Goal: Transaction & Acquisition: Purchase product/service

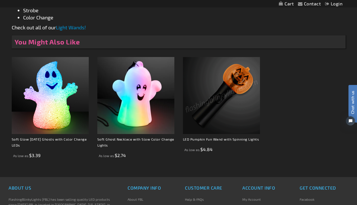
scroll to position [359, 0]
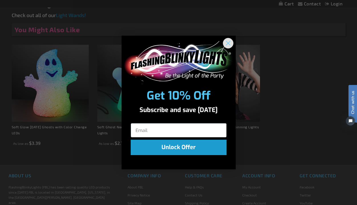
click at [229, 44] on icon "Close dialog" at bounding box center [228, 43] width 4 height 4
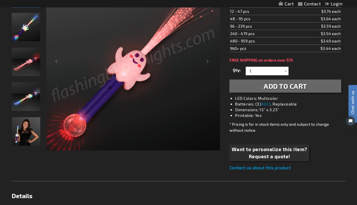
scroll to position [0, 0]
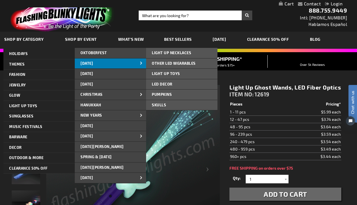
click at [106, 63] on link "[DATE]" at bounding box center [110, 63] width 71 height 10
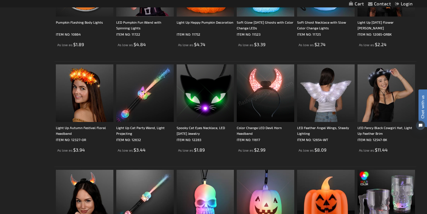
scroll to position [747, 0]
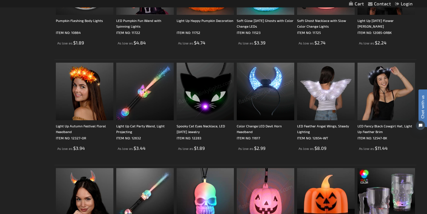
click at [205, 104] on img at bounding box center [206, 92] width 58 height 58
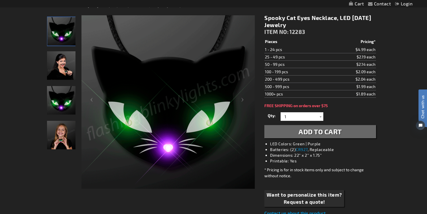
click at [57, 63] on img "Female displaying Light Up Spooky LED Cat Eyes Necklace" at bounding box center [61, 65] width 29 height 29
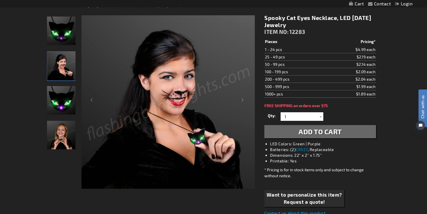
click at [60, 97] on img "Light Up Spooky LED Cat Eyes Necklace" at bounding box center [61, 100] width 29 height 29
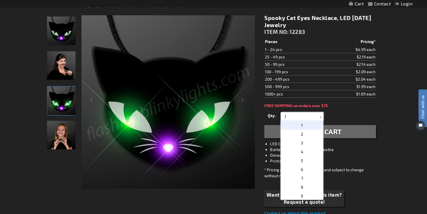
click at [302, 118] on input "1" at bounding box center [302, 116] width 41 height 9
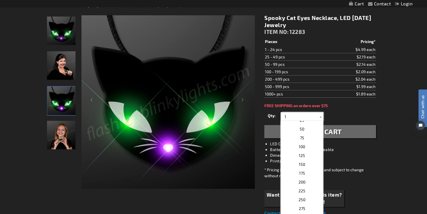
scroll to position [220, 0]
click at [302, 147] on span "100" at bounding box center [302, 144] width 6 height 5
type input "100"
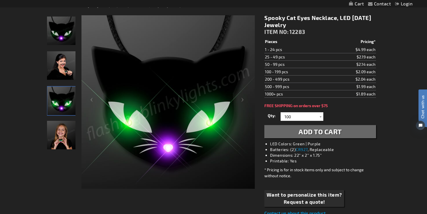
click at [308, 131] on span "Add to Cart" at bounding box center [320, 131] width 43 height 8
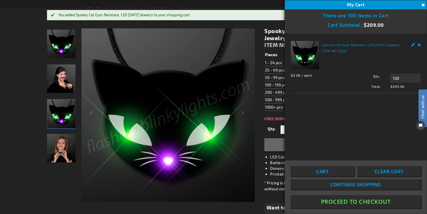
click at [67, 143] on img "Girl displaying Light Up Spooky LED Cat Eyes Necklace" at bounding box center [61, 148] width 29 height 29
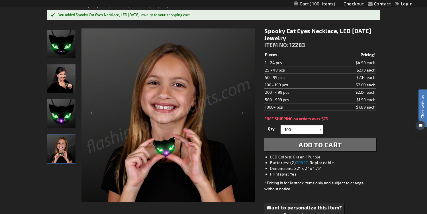
click at [65, 107] on img "Light Up Spooky LED Cat Eyes Necklace" at bounding box center [61, 113] width 29 height 29
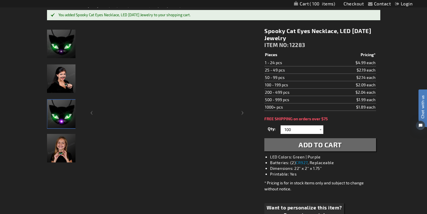
click at [65, 83] on img "Female displaying Light Up Spooky LED Cat Eyes Necklace" at bounding box center [61, 78] width 29 height 29
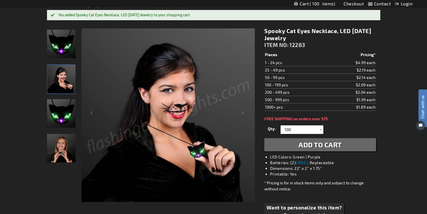
scroll to position [0, 0]
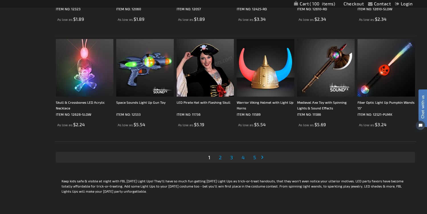
scroll to position [1088, 0]
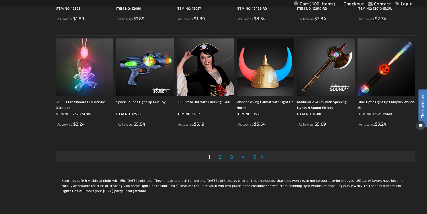
click at [223, 158] on link "Page 2" at bounding box center [220, 157] width 5 height 9
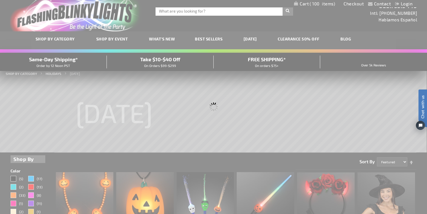
scroll to position [0, 0]
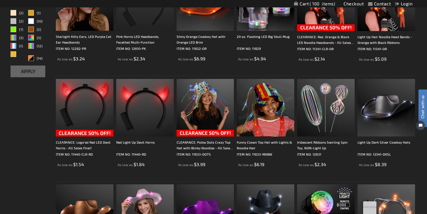
scroll to position [207, 0]
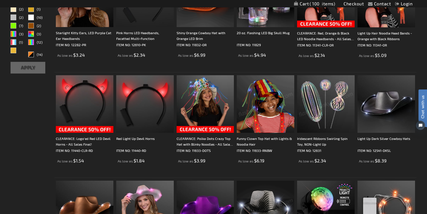
click at [316, 105] on img at bounding box center [326, 104] width 58 height 58
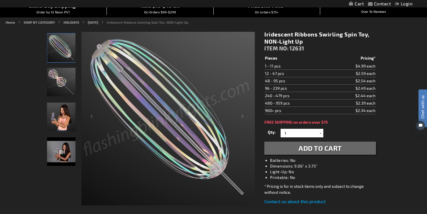
click at [64, 109] on img "Iridescent Ribbons Swirling Spin Toy, NON-Light Up" at bounding box center [61, 117] width 29 height 29
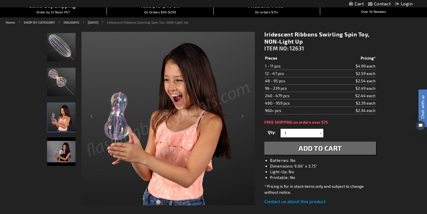
click at [62, 80] on img "Iridescent Ribbons Swirling Spin Toy, NON-Light Up" at bounding box center [61, 82] width 29 height 29
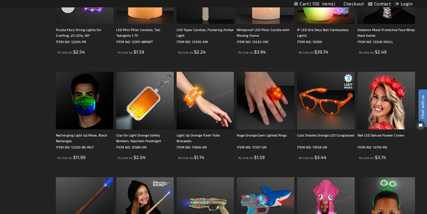
scroll to position [528, 0]
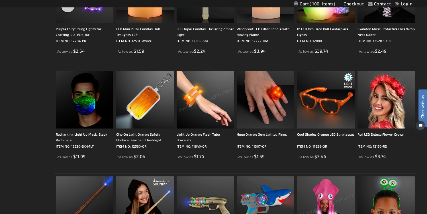
click at [218, 91] on img at bounding box center [206, 100] width 58 height 58
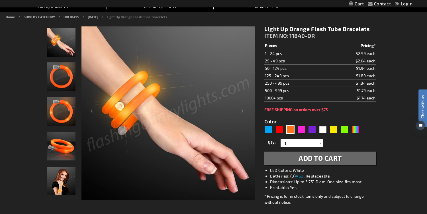
click at [68, 171] on img "Woman wearing Light Up Orange Flash Tube Bracelets" at bounding box center [61, 181] width 29 height 29
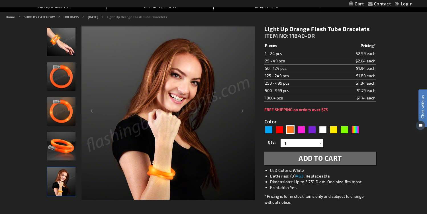
click at [64, 149] on img "Light Up Orange Flash Tube Bracelets" at bounding box center [61, 146] width 29 height 29
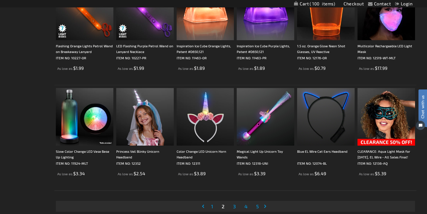
scroll to position [1041, 0]
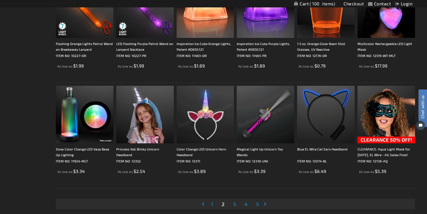
click at [236, 204] on span "3" at bounding box center [234, 204] width 3 height 6
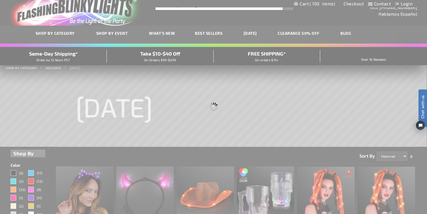
scroll to position [0, 0]
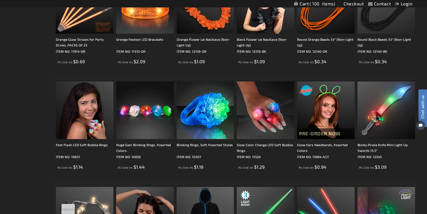
scroll to position [835, 0]
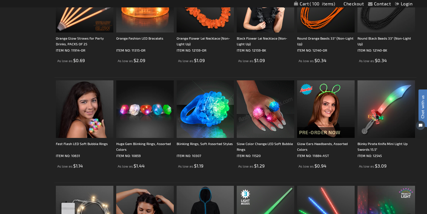
click at [205, 109] on img at bounding box center [206, 109] width 58 height 58
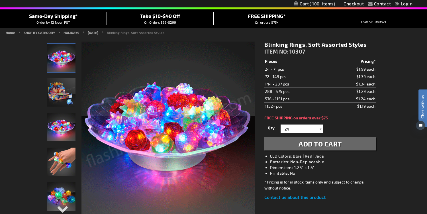
click at [57, 92] on img "Blinking Rings, Soft Assorted Styles" at bounding box center [61, 92] width 29 height 29
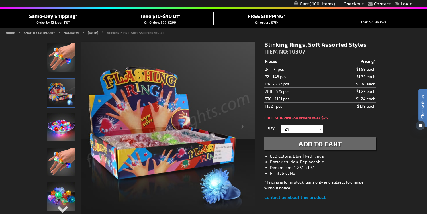
click at [60, 121] on img "Close up of Blinking Rings, Soft Assorted Styles" at bounding box center [61, 127] width 29 height 29
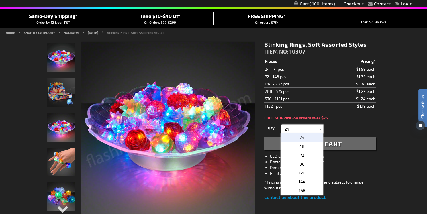
click at [302, 130] on input "24" at bounding box center [302, 129] width 41 height 9
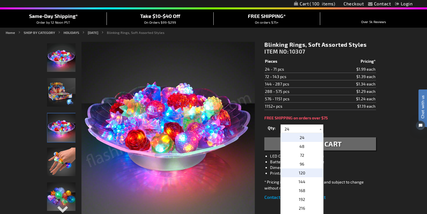
click at [298, 174] on p "120" at bounding box center [302, 172] width 43 height 9
type input "120"
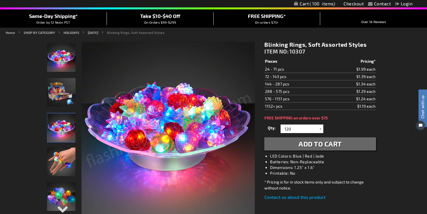
click at [314, 145] on span "Add to Cart" at bounding box center [320, 144] width 43 height 8
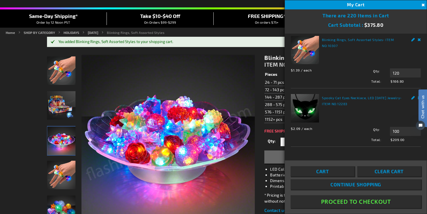
scroll to position [5, 0]
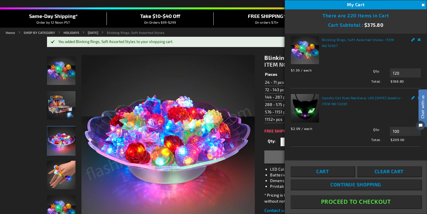
click at [418, 98] on div "Chat with us" at bounding box center [420, 115] width 14 height 40
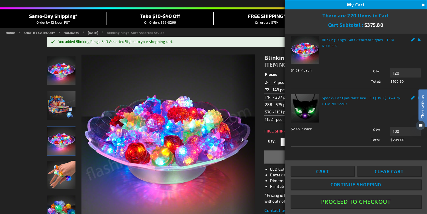
click at [253, 139] on div "Next" at bounding box center [243, 141] width 23 height 175
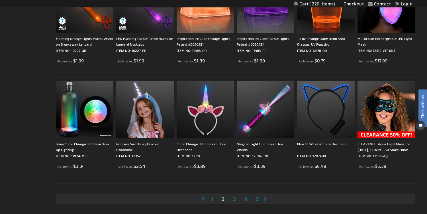
scroll to position [1050, 0]
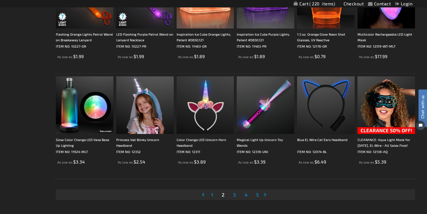
click at [233, 196] on span "3" at bounding box center [234, 195] width 3 height 6
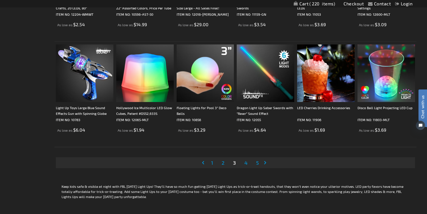
scroll to position [1084, 0]
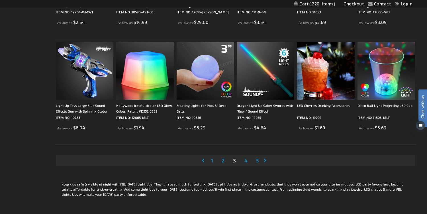
click at [247, 162] on span "4" at bounding box center [246, 160] width 3 height 6
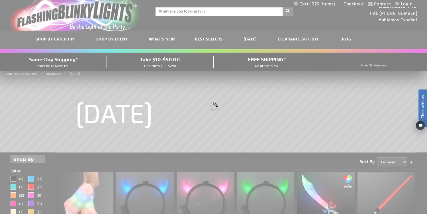
scroll to position [0, 0]
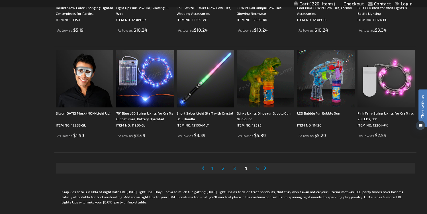
scroll to position [1103, 0]
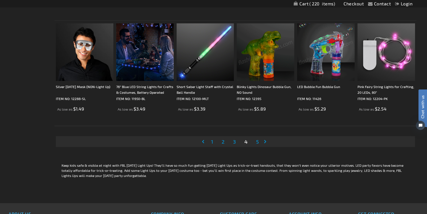
click at [257, 142] on span "5" at bounding box center [257, 142] width 3 height 6
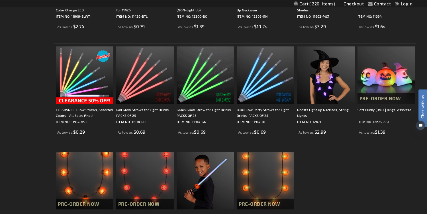
scroll to position [554, 0]
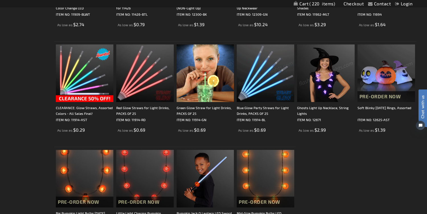
click at [371, 75] on img at bounding box center [387, 73] width 58 height 58
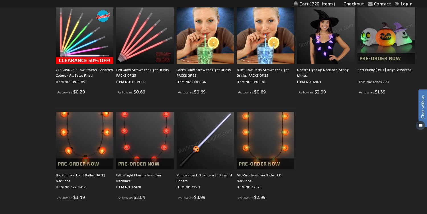
scroll to position [596, 0]
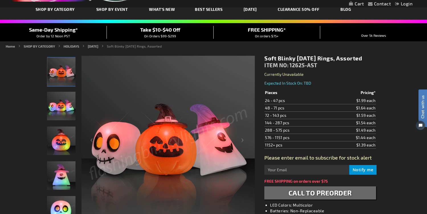
click at [60, 98] on img "Soft Blinky Halloween Rings, Assorted" at bounding box center [61, 106] width 29 height 29
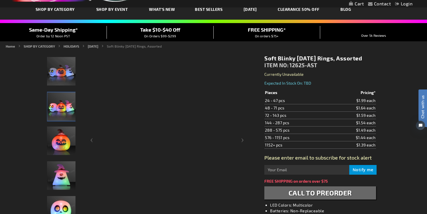
click at [60, 98] on img "Soft Blinky Halloween Rings, Assorted" at bounding box center [61, 106] width 29 height 29
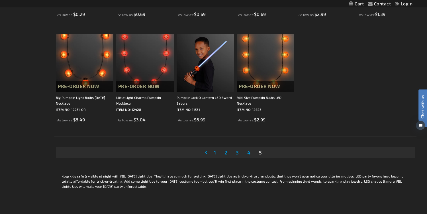
click at [215, 153] on span "1" at bounding box center [215, 152] width 2 height 6
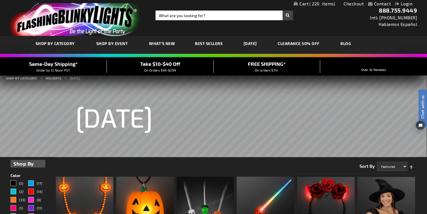
click at [319, 3] on span "220" at bounding box center [323, 3] width 26 height 5
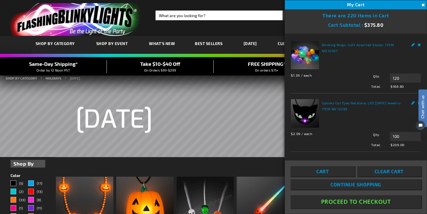
click at [418, 103] on div "Chat with us" at bounding box center [420, 115] width 14 height 40
click at [338, 172] on link "Cart" at bounding box center [323, 171] width 64 height 10
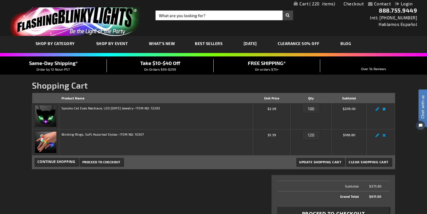
click at [384, 111] on link "Remove item" at bounding box center [384, 111] width 7 height 0
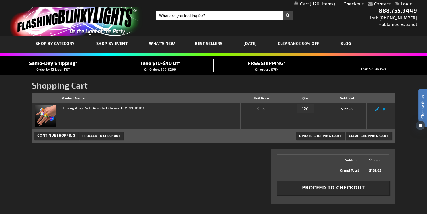
click at [375, 111] on link "Edit" at bounding box center [377, 111] width 7 height 0
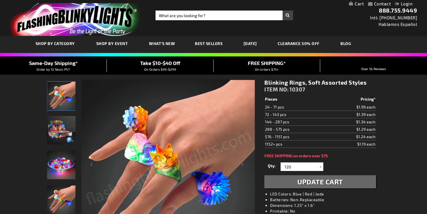
select select
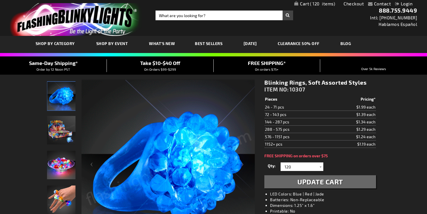
select select
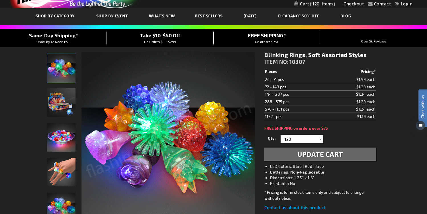
click at [328, 2] on span "120" at bounding box center [322, 3] width 25 height 5
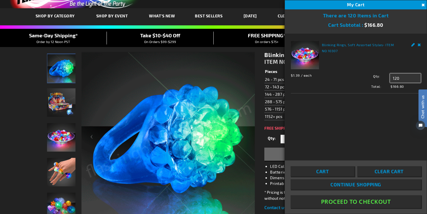
drag, startPoint x: 401, startPoint y: 78, endPoint x: 380, endPoint y: 78, distance: 20.2
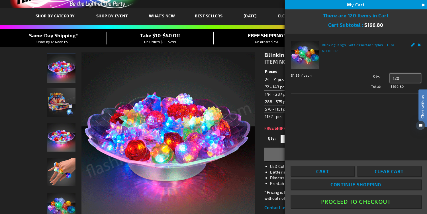
click at [380, 78] on div "Qty 120 Update" at bounding box center [385, 78] width 72 height 9
type input "200"
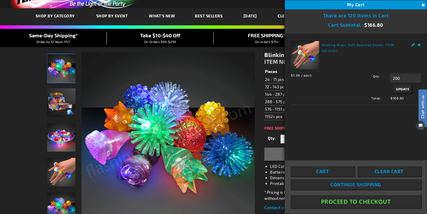
click at [401, 91] on span "Update" at bounding box center [402, 89] width 13 height 4
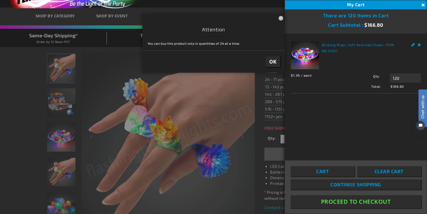
click at [272, 63] on span "OK" at bounding box center [272, 61] width 7 height 7
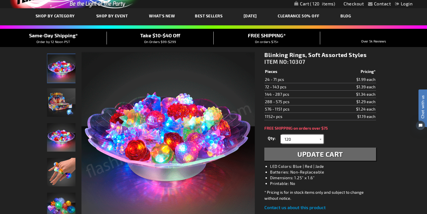
click at [303, 136] on input "120" at bounding box center [302, 139] width 41 height 9
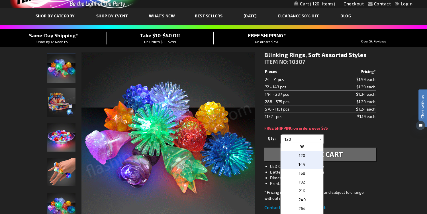
scroll to position [31, 0]
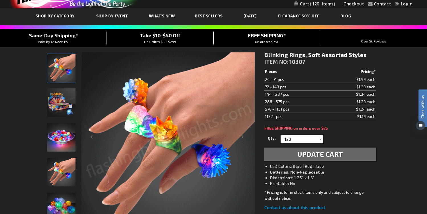
click at [306, 190] on div "Blinking Rings, Soft Assorted Styles ITEM NO: 10307 $1.19 Pieces Pricing* 24 - …" at bounding box center [320, 131] width 120 height 168
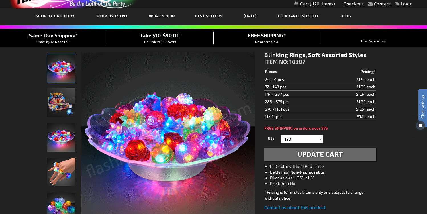
click at [321, 0] on div "Contact Compare Products Checkout Login Skip to Content My Cart 120 120 items M…" at bounding box center [213, 3] width 427 height 7
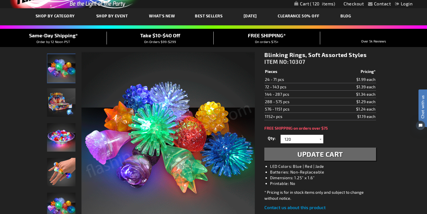
click at [321, 3] on span "120" at bounding box center [322, 3] width 25 height 5
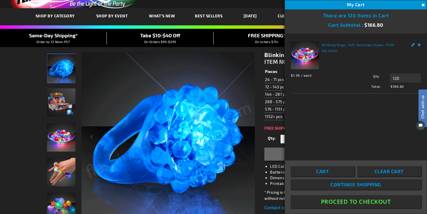
click at [375, 172] on span "Clear Cart" at bounding box center [389, 171] width 29 height 6
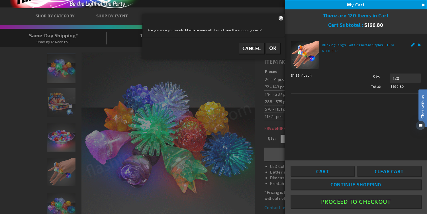
click at [269, 45] on span "OK" at bounding box center [272, 48] width 7 height 7
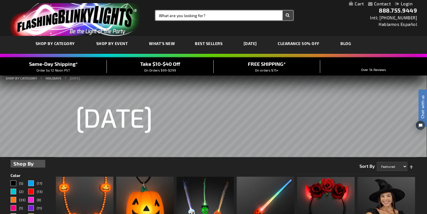
click at [204, 14] on input "Search" at bounding box center [225, 16] width 138 height 10
type input "blinking rings"
click at [283, 11] on button "Search" at bounding box center [288, 16] width 11 height 10
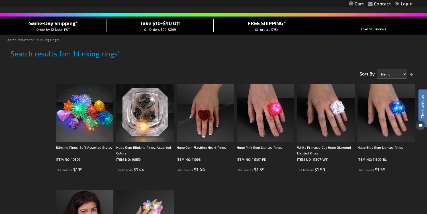
click at [91, 105] on img at bounding box center [85, 113] width 58 height 58
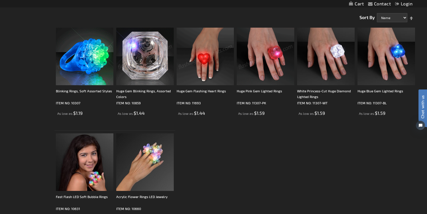
scroll to position [107, 0]
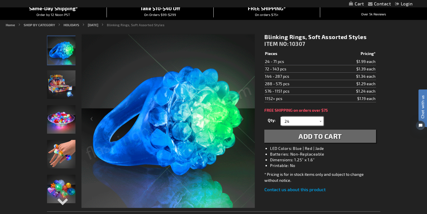
click at [307, 125] on input "24" at bounding box center [302, 121] width 41 height 9
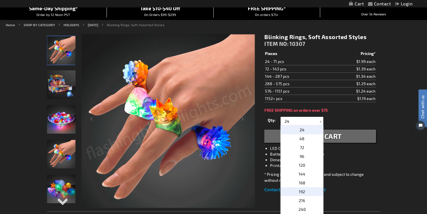
click at [306, 194] on p "192" at bounding box center [302, 191] width 43 height 9
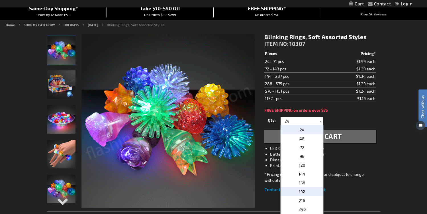
type input "192"
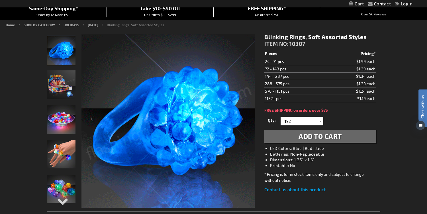
click at [313, 139] on span "Add to Cart" at bounding box center [320, 136] width 43 height 8
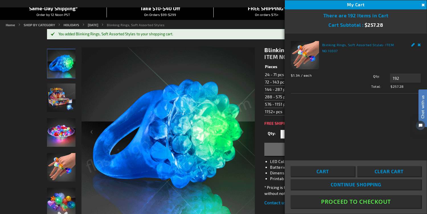
click at [363, 201] on button "Proceed To Checkout" at bounding box center [356, 201] width 131 height 13
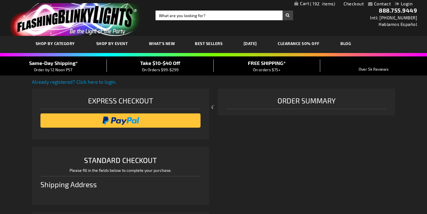
select select "US"
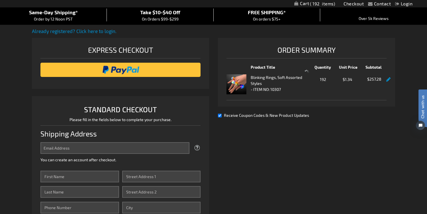
scroll to position [60, 0]
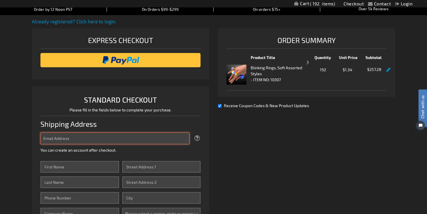
click at [156, 134] on input "Email Address" at bounding box center [114, 139] width 149 height 12
type input "[EMAIL_ADDRESS][DOMAIN_NAME]"
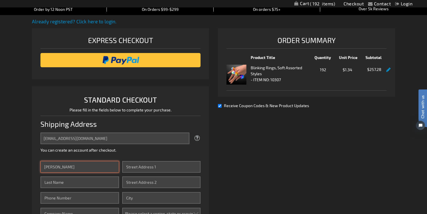
type input "[PERSON_NAME]"
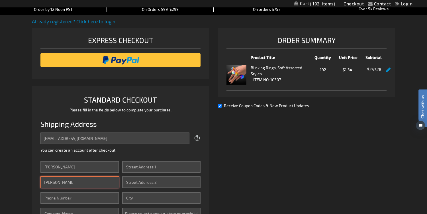
type input "[PERSON_NAME]"
type input "8484592897"
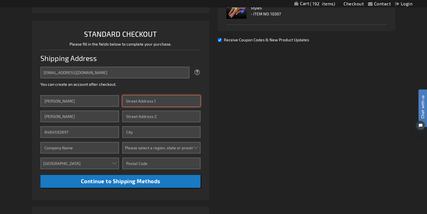
scroll to position [127, 0]
type input "[STREET_ADDRESS][PERSON_NAME]"
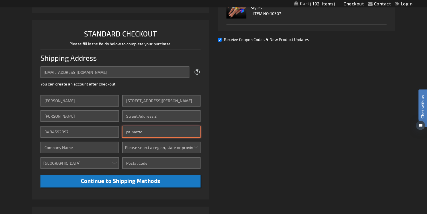
type input "palmetto"
select select "19"
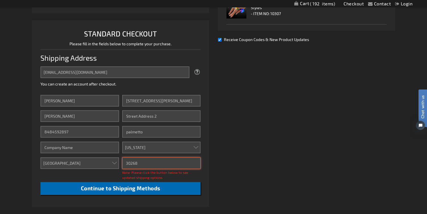
type input "30268"
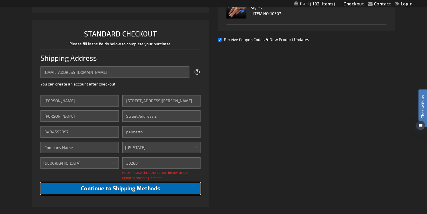
click at [151, 194] on button "Continue to Shipping Methods" at bounding box center [120, 188] width 160 height 13
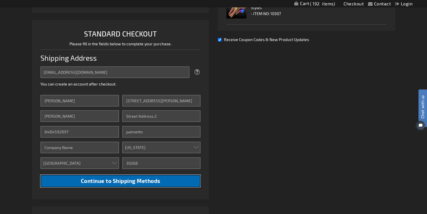
click at [150, 185] on button "Continue to Shipping Methods" at bounding box center [120, 181] width 160 height 13
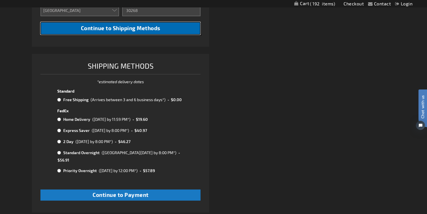
scroll to position [281, 0]
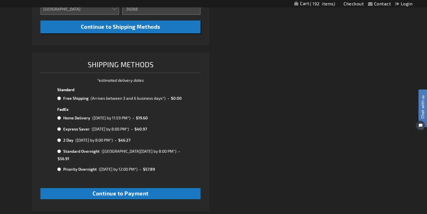
click at [133, 102] on td "(Arrives between 3 and 6 business days*)" at bounding box center [127, 98] width 77 height 7
radio input "true"
click at [132, 98] on div "(Arrives between 3 and 6 business days*)" at bounding box center [128, 98] width 75 height 6
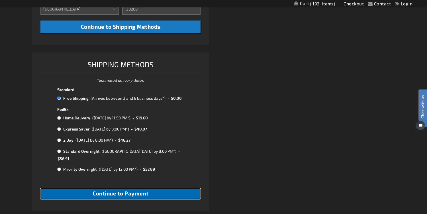
click at [145, 190] on span "Continue to Payment" at bounding box center [121, 193] width 56 height 7
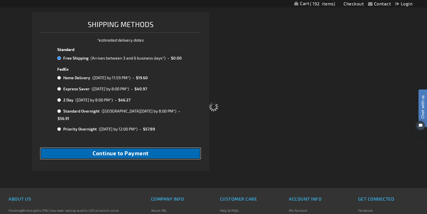
scroll to position [322, 0]
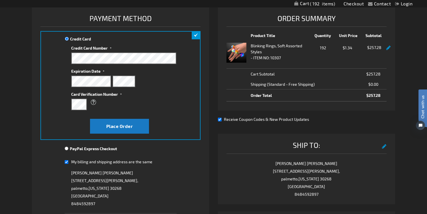
scroll to position [83, 0]
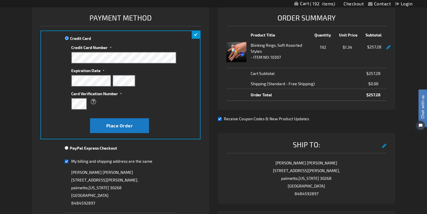
click at [116, 64] on fieldset "Credit Card Information" at bounding box center [123, 80] width 105 height 69
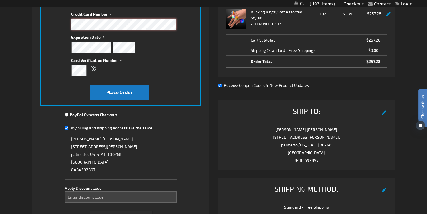
scroll to position [121, 0]
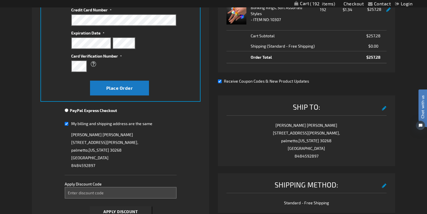
click at [96, 125] on span "My billing and shipping address are the same" at bounding box center [111, 123] width 81 height 5
click at [68, 125] on input "My billing and shipping address are the same" at bounding box center [67, 124] width 4 height 12
checkbox input "false"
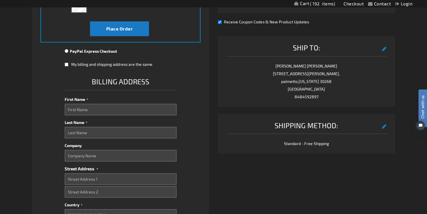
scroll to position [187, 0]
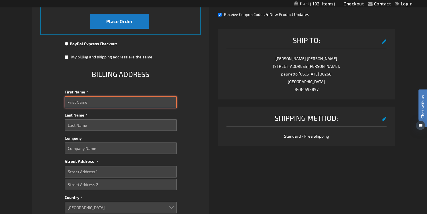
click at [103, 98] on input "First Name" at bounding box center [121, 102] width 112 height 12
type input "[PERSON_NAME]"
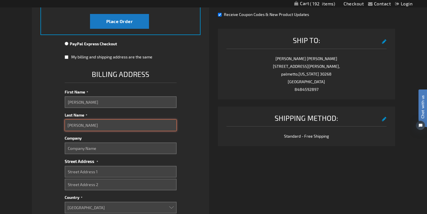
type input "[PERSON_NAME]"
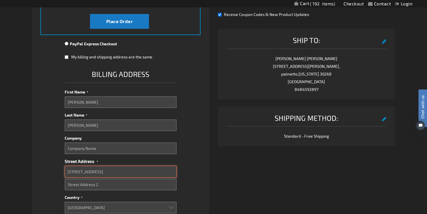
type input "[STREET_ADDRESS]"
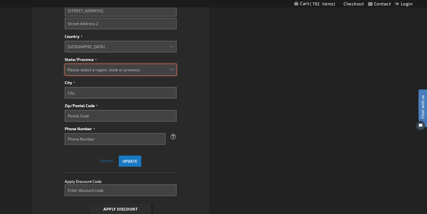
scroll to position [349, 0]
select select "18"
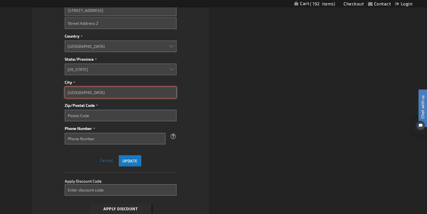
type input "[GEOGRAPHIC_DATA]"
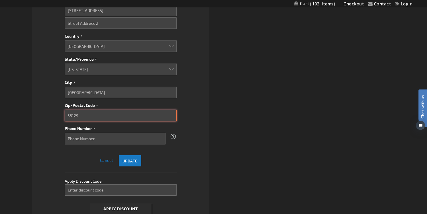
type input "33129"
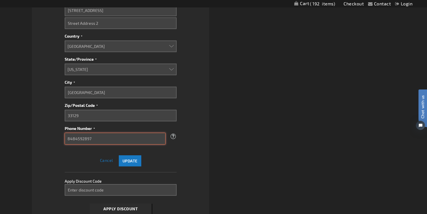
type input "8484592897"
click at [125, 155] on div "Update Cancel" at bounding box center [120, 158] width 41 height 11
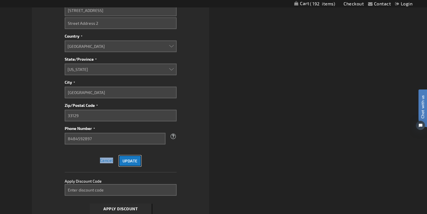
click at [126, 159] on span "Update" at bounding box center [130, 161] width 15 height 5
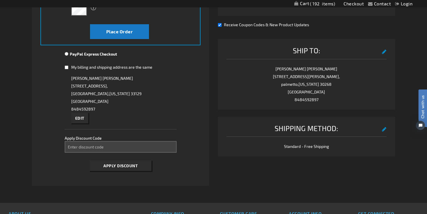
scroll to position [167, 0]
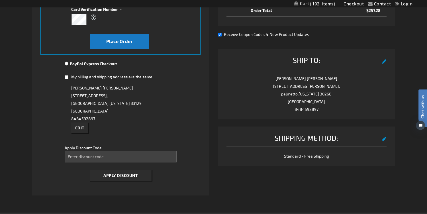
click at [273, 35] on span "Receive Coupon Codes & New Product Updates" at bounding box center [266, 34] width 85 height 5
click at [222, 35] on input "Receive Coupon Codes & New Product Updates" at bounding box center [220, 35] width 4 height 4
checkbox input "false"
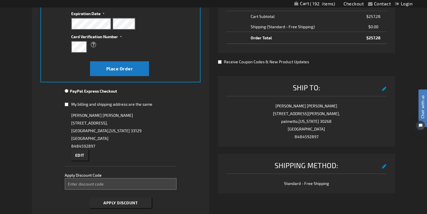
scroll to position [145, 0]
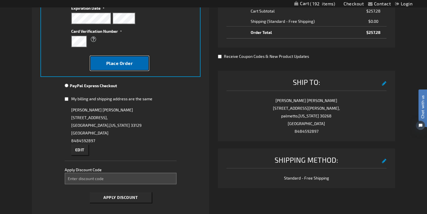
click at [109, 67] on button "Place Order" at bounding box center [119, 63] width 59 height 15
